Goal: Find specific page/section: Find specific page/section

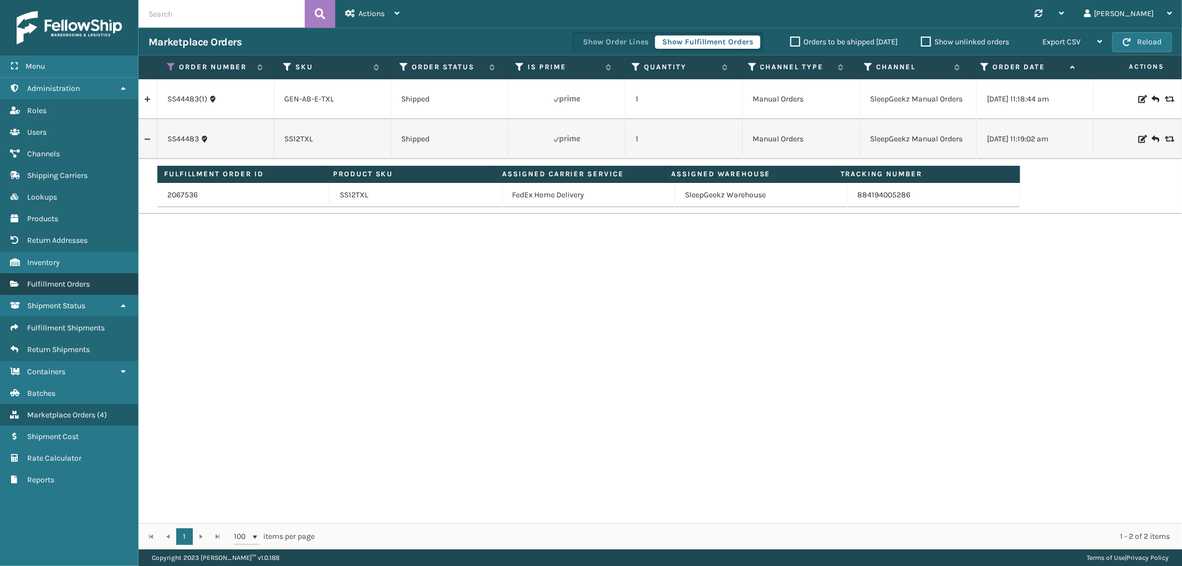
click at [54, 273] on link "Return Addresses Fulfillment Orders" at bounding box center [69, 284] width 138 height 22
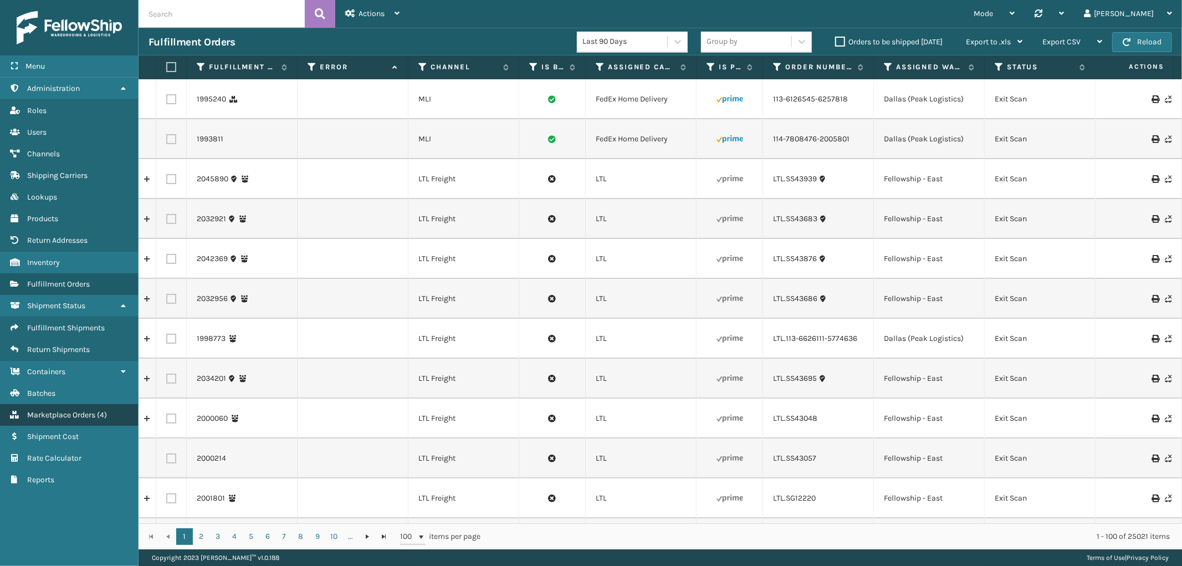
click at [78, 410] on span "Marketplace Orders" at bounding box center [61, 414] width 68 height 9
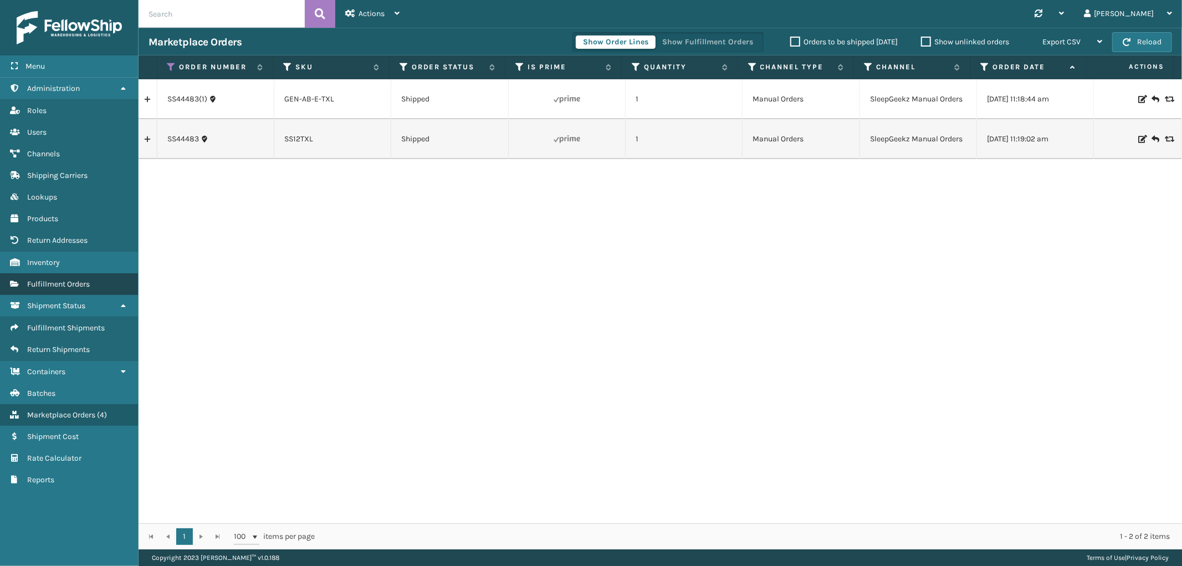
click at [85, 284] on link "Fulfillment Orders" at bounding box center [69, 284] width 138 height 22
